Goal: Find specific page/section: Find specific page/section

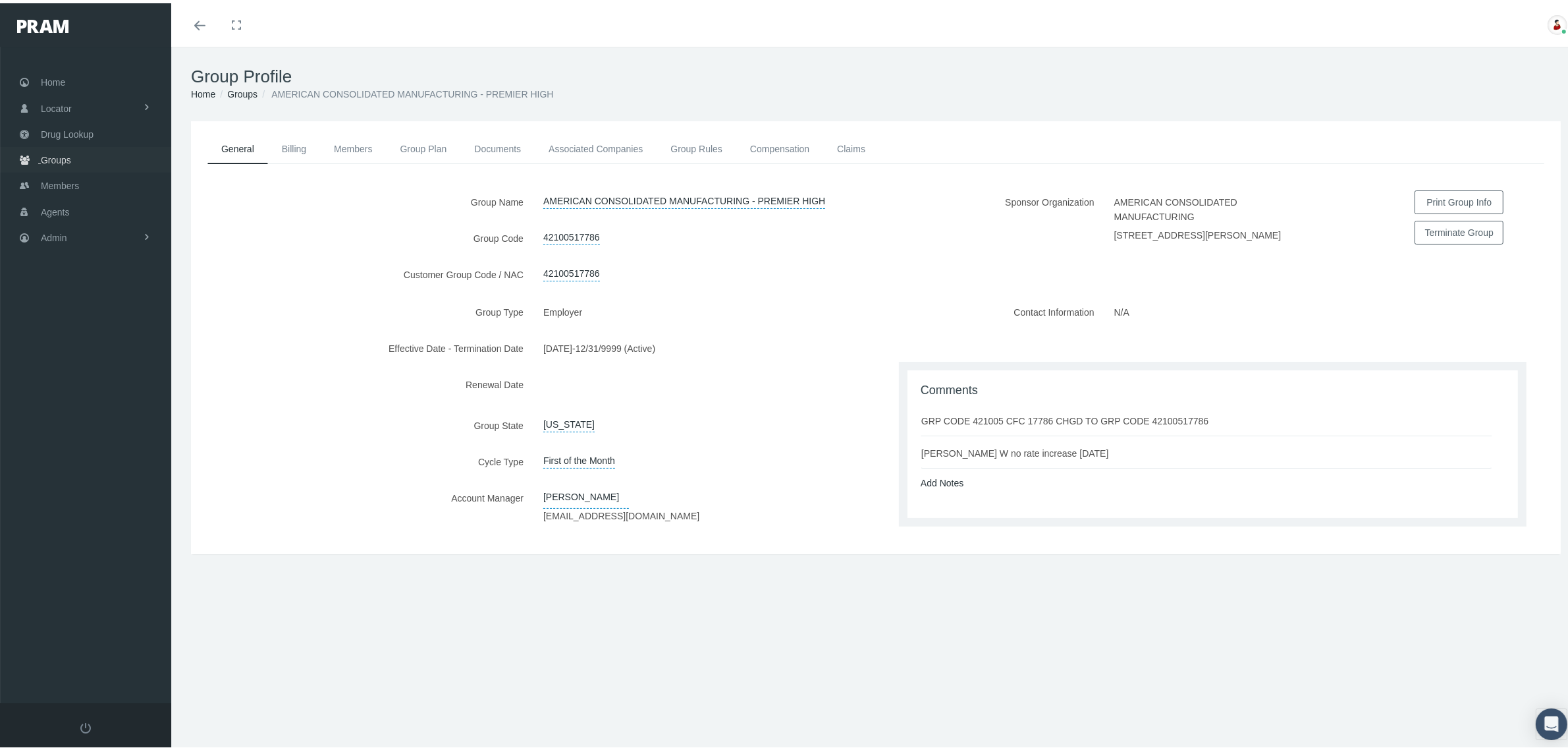
click at [50, 152] on span "Groups" at bounding box center [56, 156] width 30 height 25
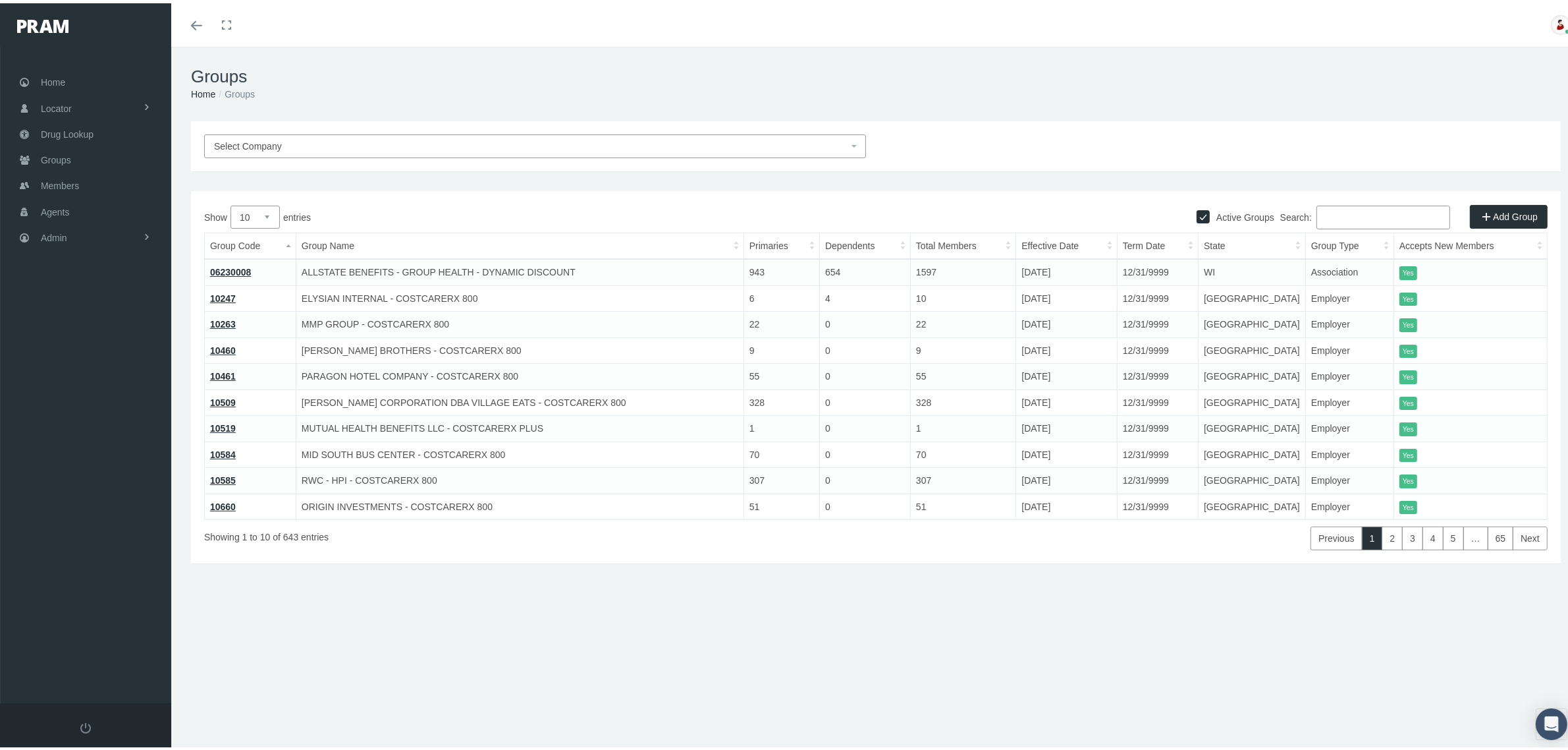
click at [1358, 215] on input "Search:" at bounding box center [1383, 213] width 134 height 23
paste input "730103MO"
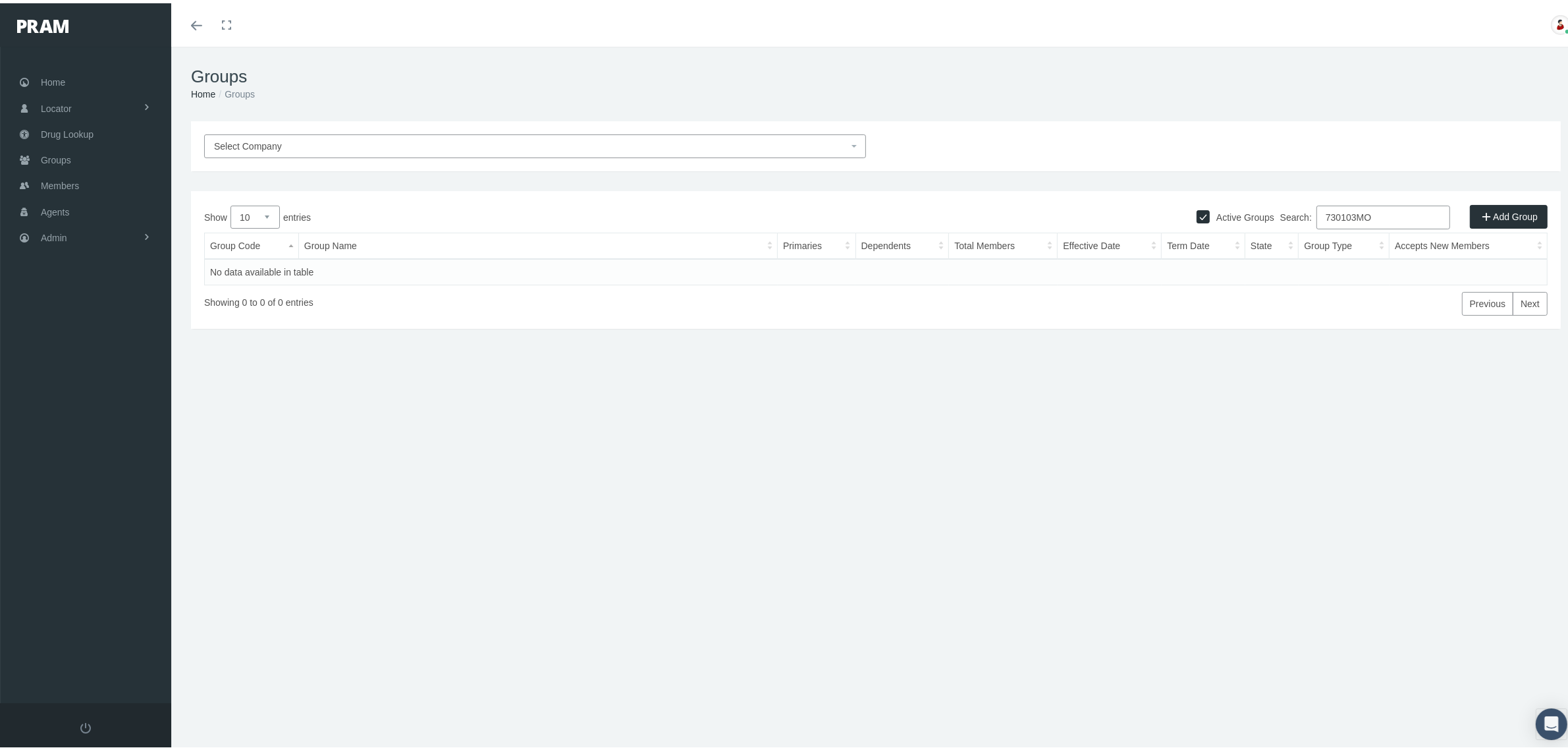
type input "730103MO"
click at [1197, 209] on input "Active Groups" at bounding box center [1203, 212] width 13 height 13
checkbox input "false"
click at [246, 264] on link "!!!730103MO" at bounding box center [237, 268] width 54 height 10
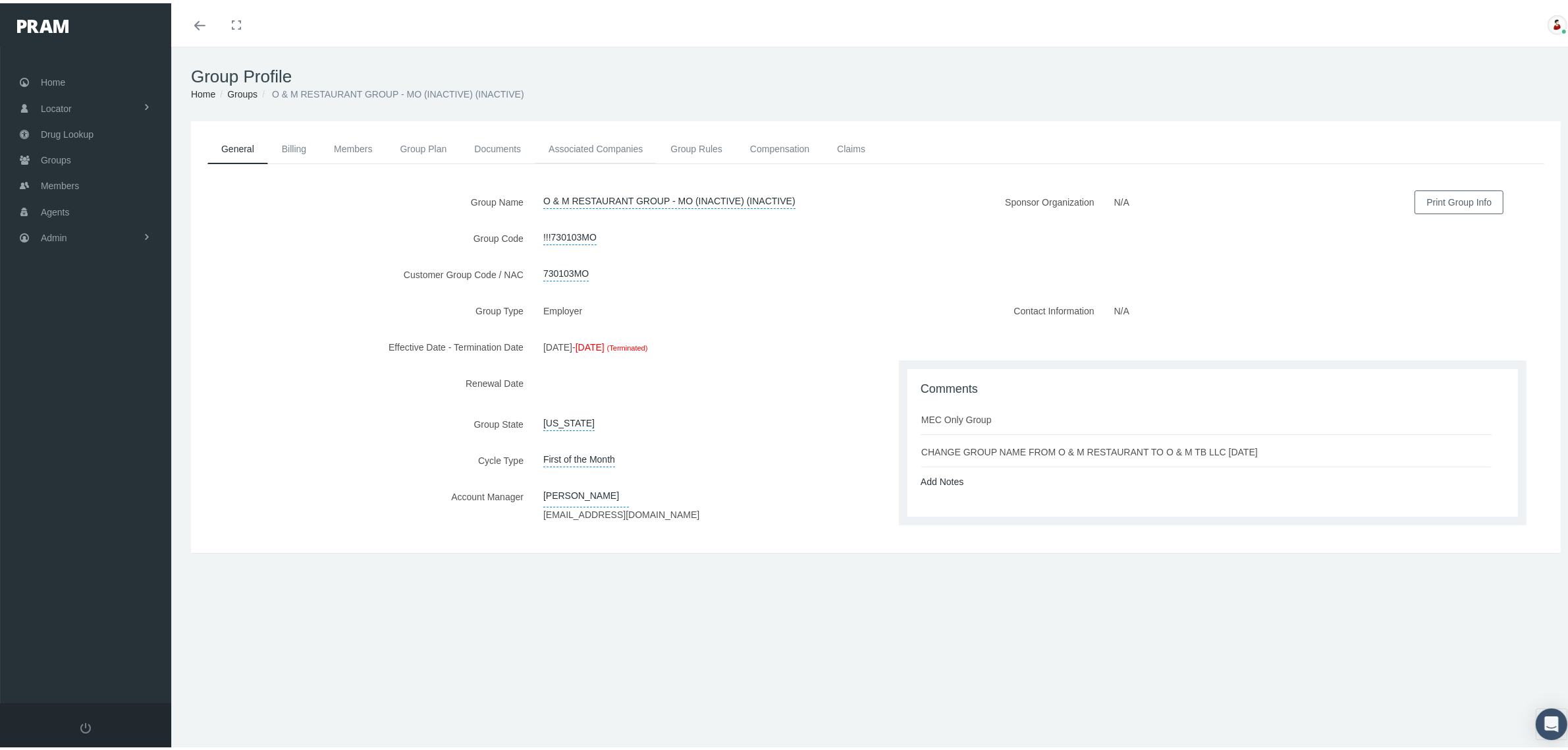
click at [594, 141] on link "Associated Companies" at bounding box center [596, 145] width 122 height 29
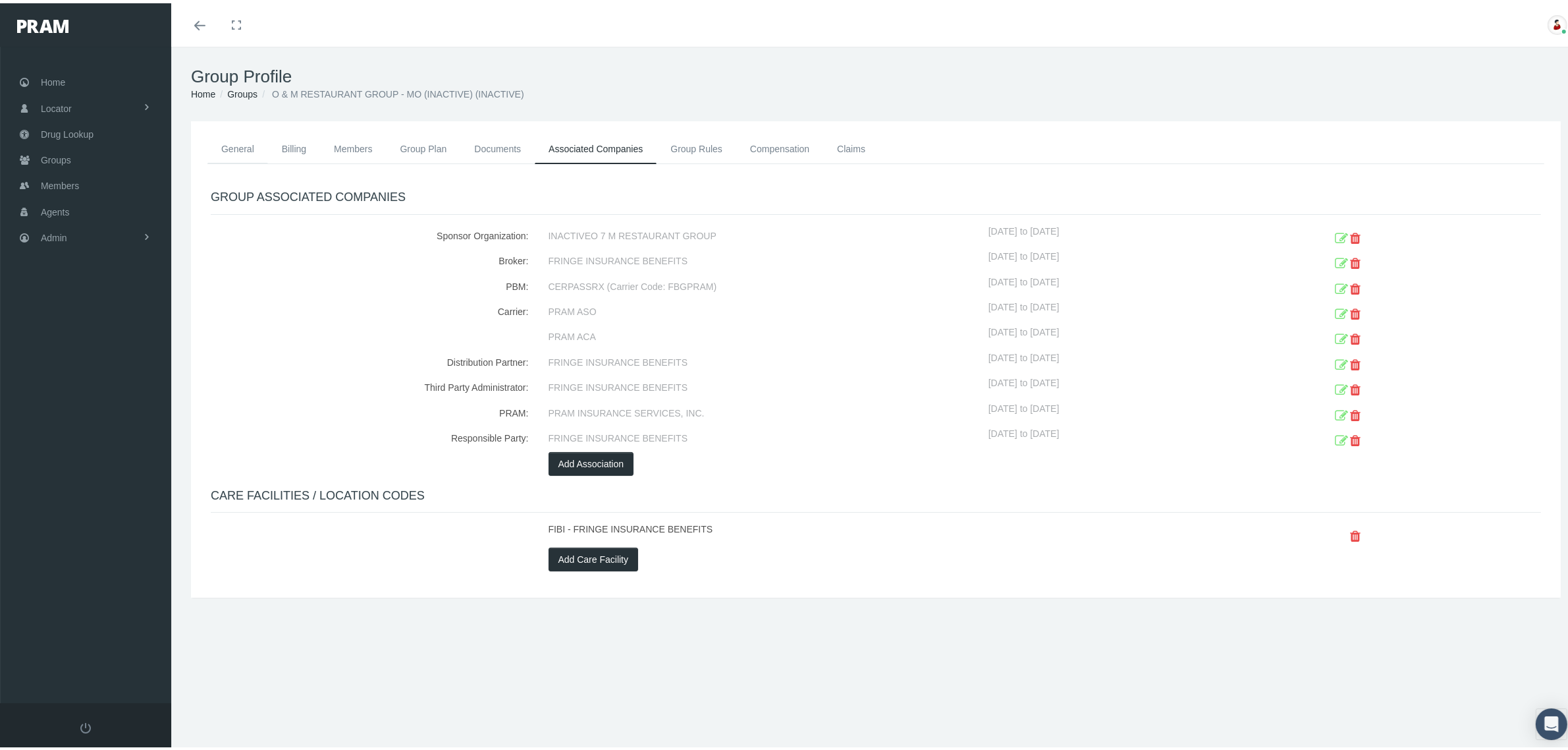
click at [233, 149] on link "General" at bounding box center [237, 145] width 61 height 29
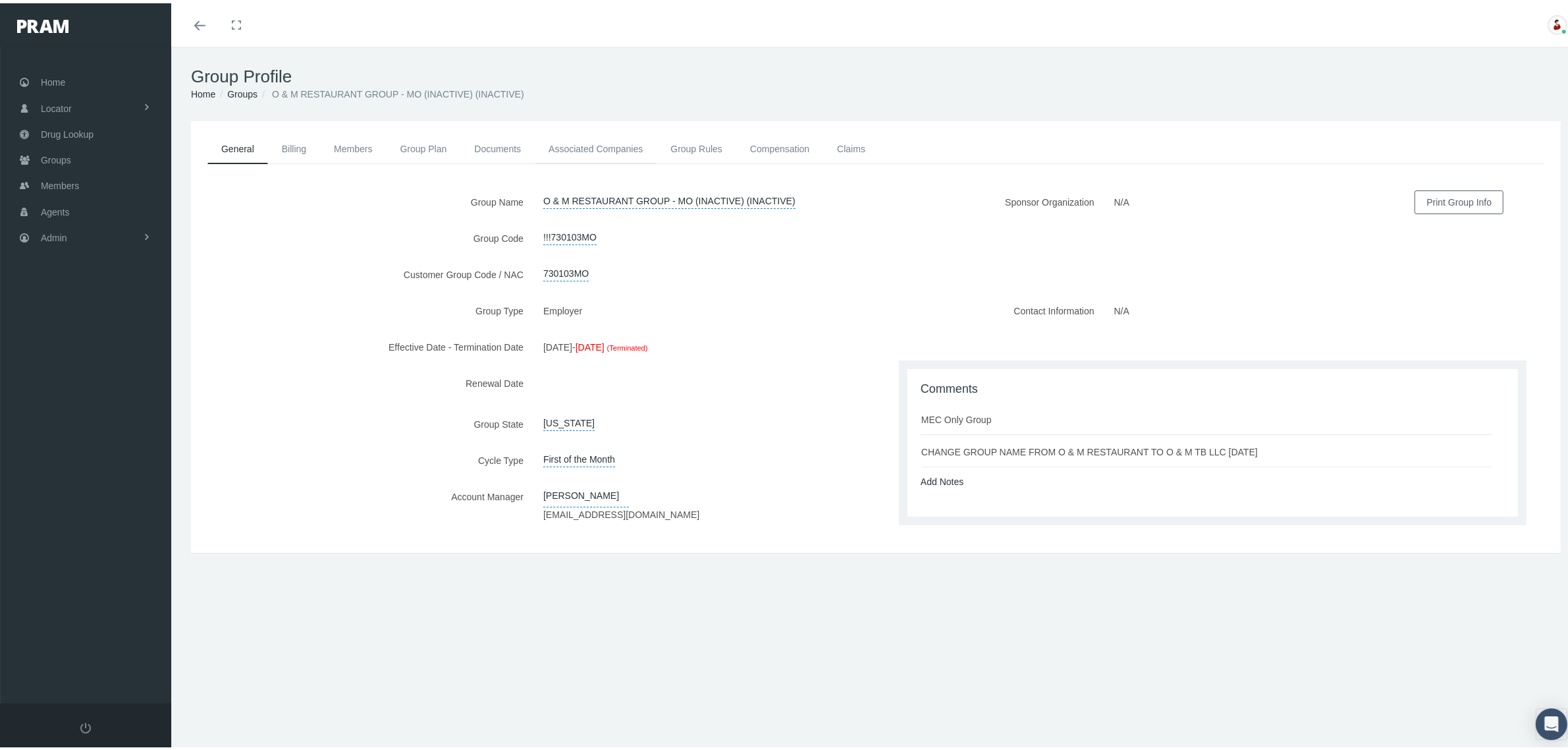
click at [575, 145] on link "Associated Companies" at bounding box center [596, 145] width 122 height 29
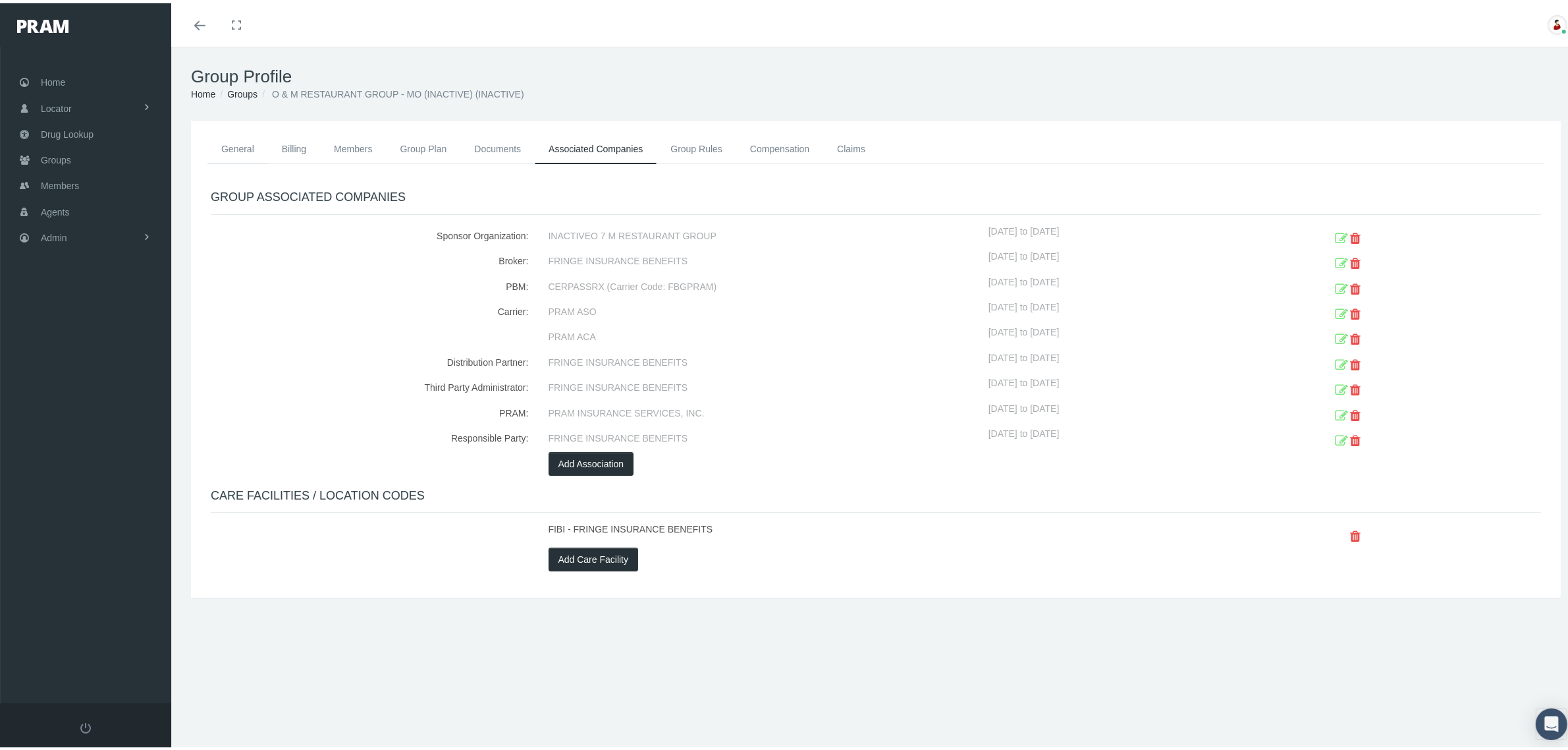
click at [241, 142] on link "General" at bounding box center [237, 145] width 61 height 29
